Goal: Obtain resource: Download file/media

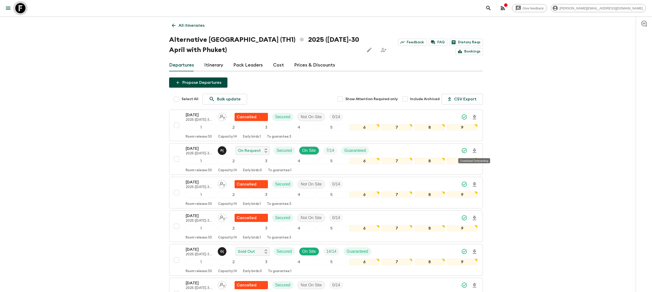
click at [22, 10] on icon at bounding box center [20, 8] width 10 height 10
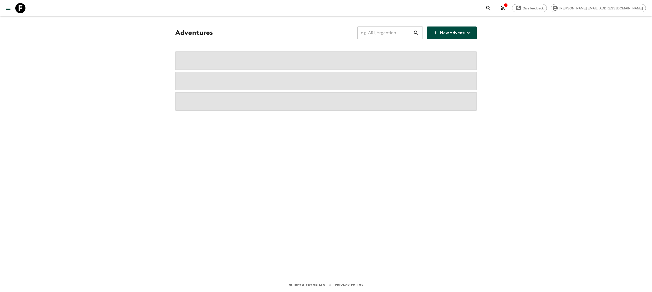
click at [389, 36] on input "text" at bounding box center [386, 33] width 56 height 14
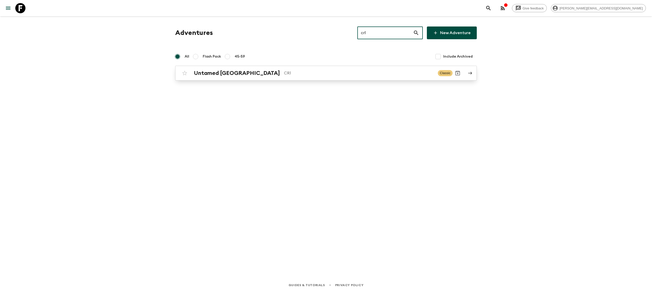
type input "cr1"
click at [324, 72] on p "CR1" at bounding box center [359, 73] width 150 height 6
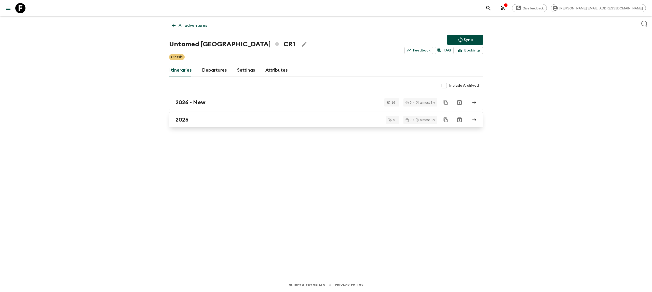
click at [259, 120] on div "2025" at bounding box center [322, 119] width 292 height 7
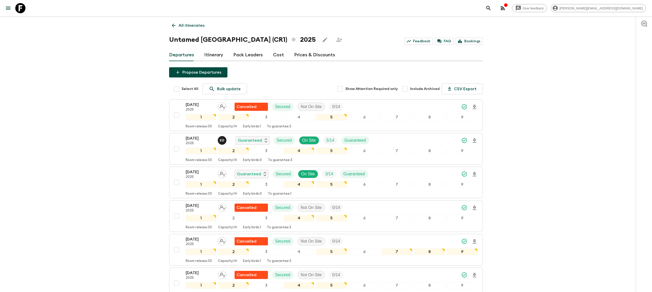
click at [191, 27] on p "All itineraries" at bounding box center [192, 25] width 26 height 6
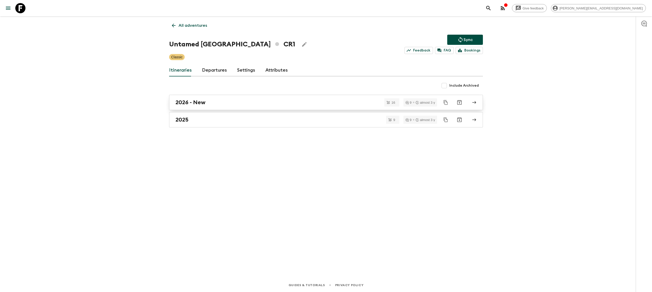
click at [220, 100] on div "2026 - New" at bounding box center [322, 102] width 292 height 7
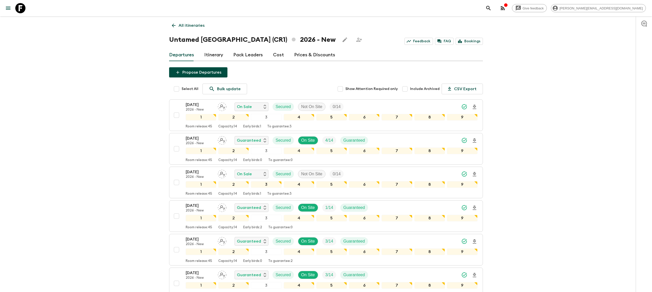
click at [196, 25] on p "All itineraries" at bounding box center [192, 25] width 26 height 6
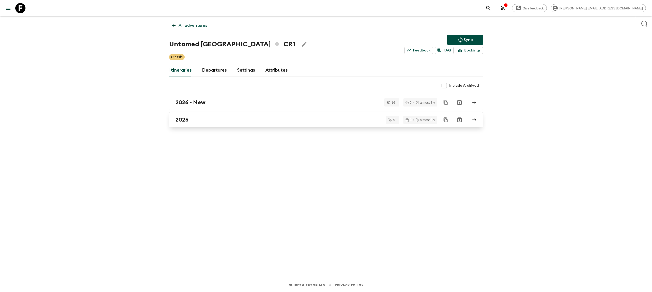
click at [192, 120] on div "2025" at bounding box center [322, 119] width 292 height 7
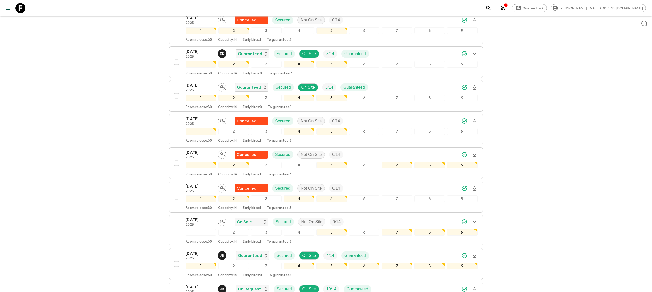
scroll to position [157, 0]
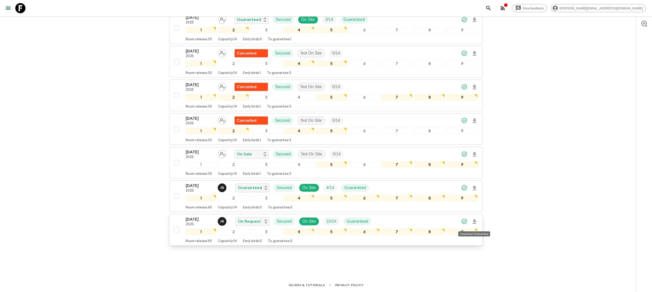
click at [476, 220] on icon "Download Onboarding" at bounding box center [475, 222] width 6 height 6
